Goal: Task Accomplishment & Management: Use online tool/utility

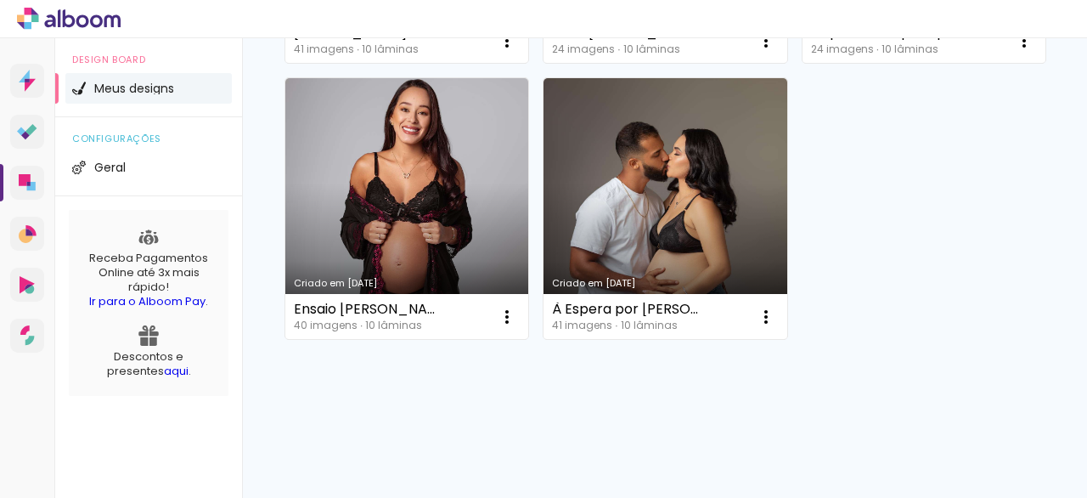
scroll to position [1074, 0]
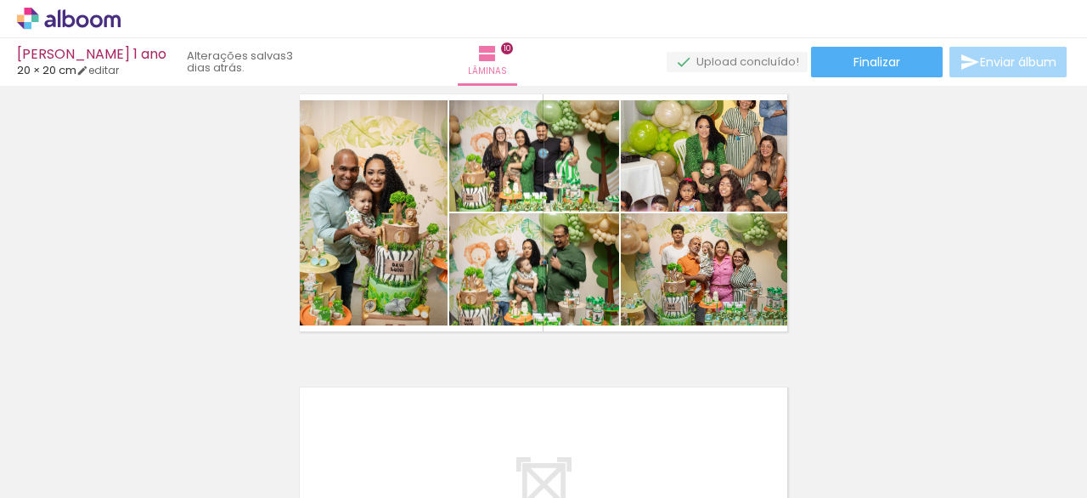
scroll to position [2644, 0]
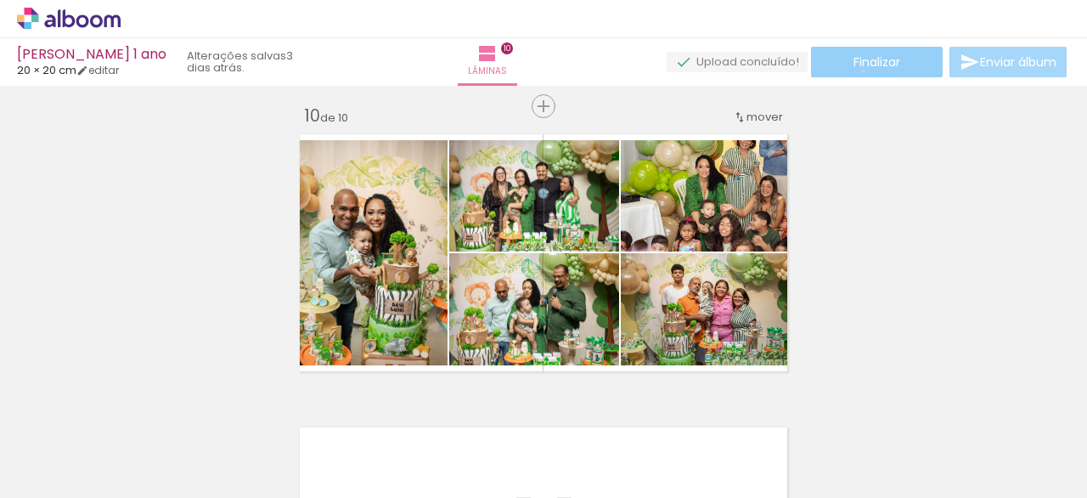
click at [857, 70] on paper-button "Finalizar" at bounding box center [877, 62] width 132 height 31
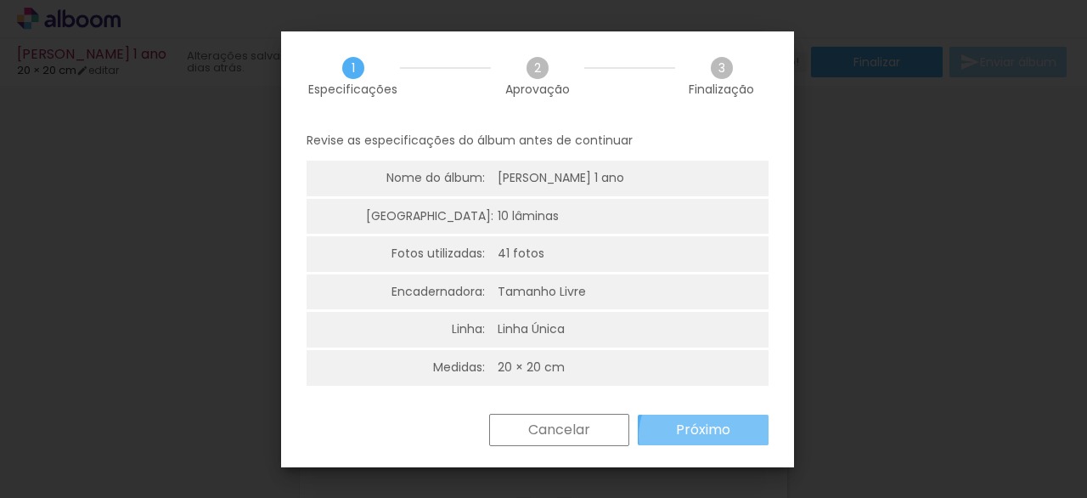
click at [0, 0] on slot "Próximo" at bounding box center [0, 0] width 0 height 0
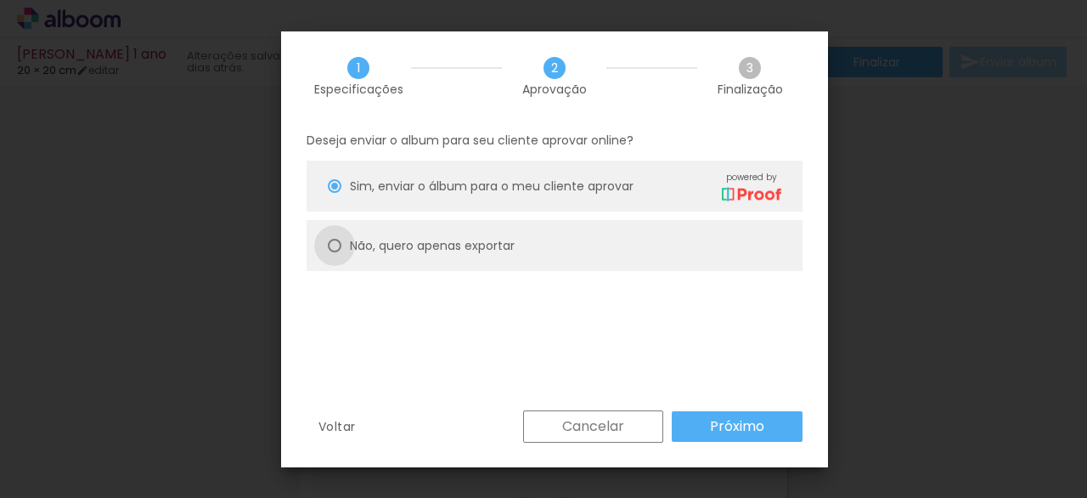
click at [340, 193] on div at bounding box center [335, 186] width 14 height 14
type paper-radio-button "on"
click at [0, 0] on slot "Próximo" at bounding box center [0, 0] width 0 height 0
type input "Alta, 300 DPI"
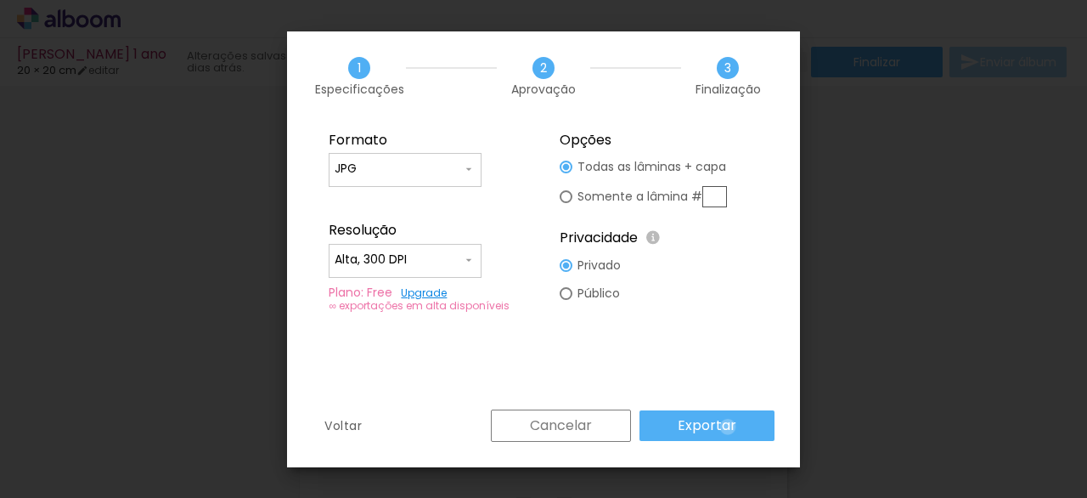
click at [0, 0] on slot "Exportar" at bounding box center [0, 0] width 0 height 0
